Goal: Task Accomplishment & Management: Use online tool/utility

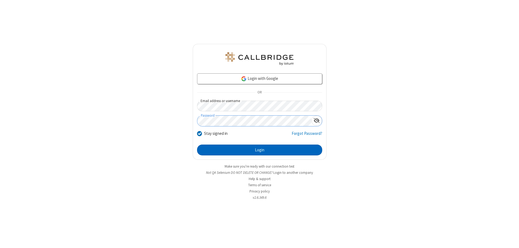
click at [259, 150] on button "Login" at bounding box center [259, 149] width 125 height 11
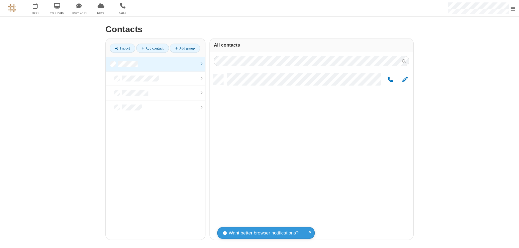
click at [155, 64] on link at bounding box center [155, 64] width 99 height 15
click at [185, 48] on link "Add group" at bounding box center [185, 48] width 30 height 9
